Goal: Transaction & Acquisition: Purchase product/service

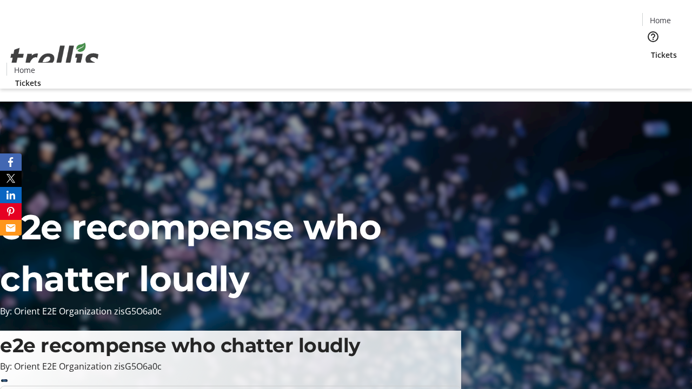
click at [651, 49] on span "Tickets" at bounding box center [664, 54] width 26 height 11
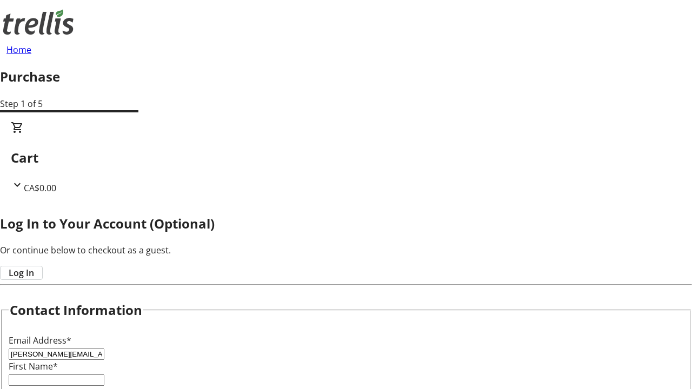
type input "[PERSON_NAME][EMAIL_ADDRESS][DOMAIN_NAME]"
type input "[PERSON_NAME]"
